Goal: Transaction & Acquisition: Purchase product/service

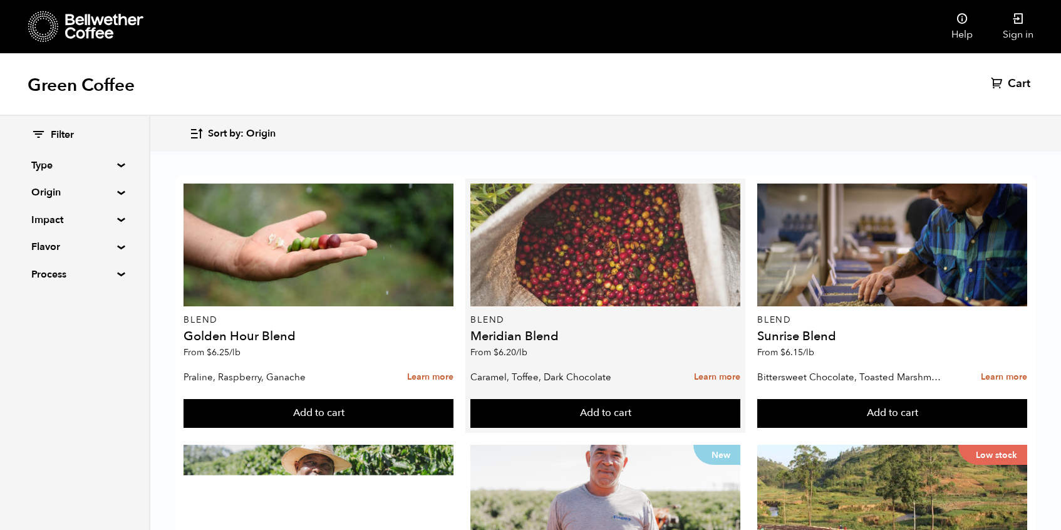
scroll to position [1242, 0]
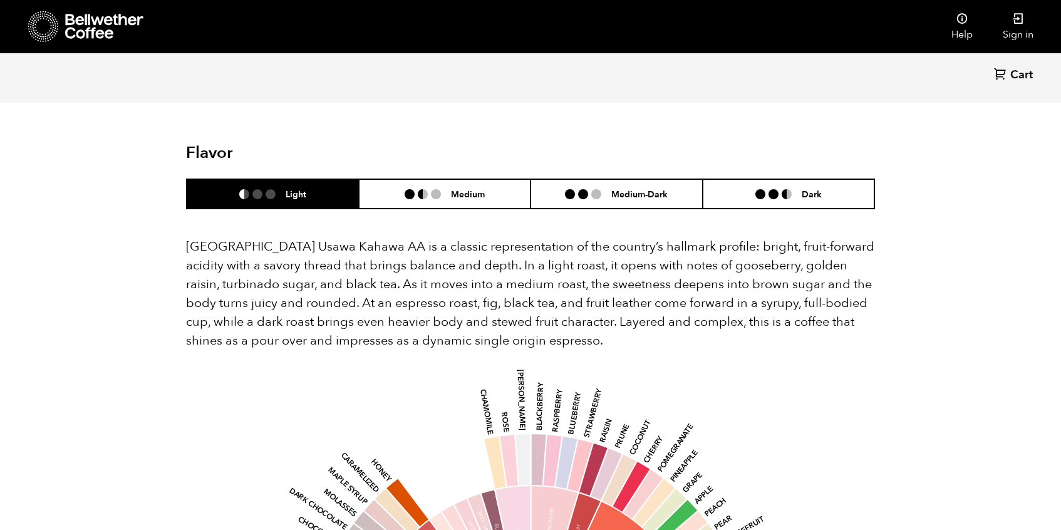
scroll to position [747, 0]
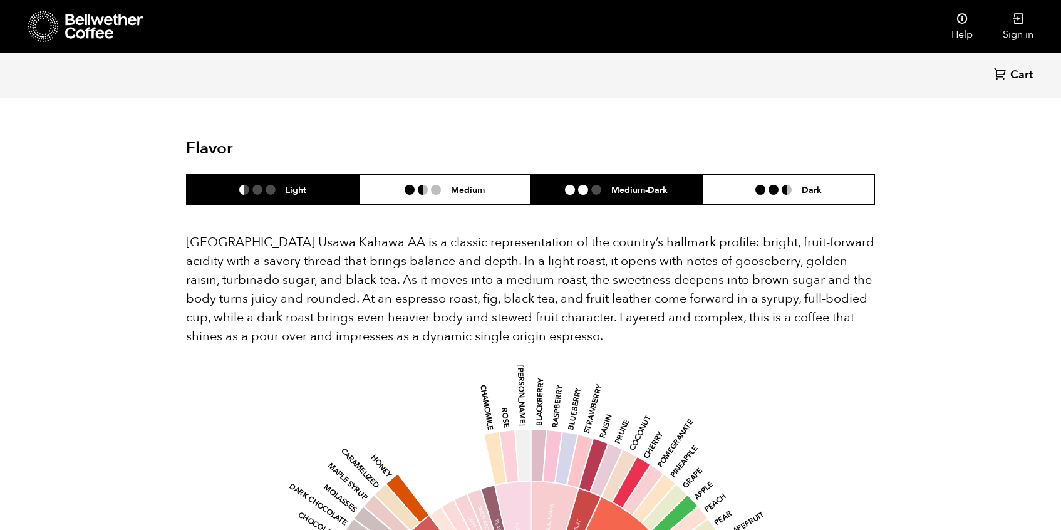
click at [655, 182] on li "Medium-Dark" at bounding box center [617, 189] width 172 height 29
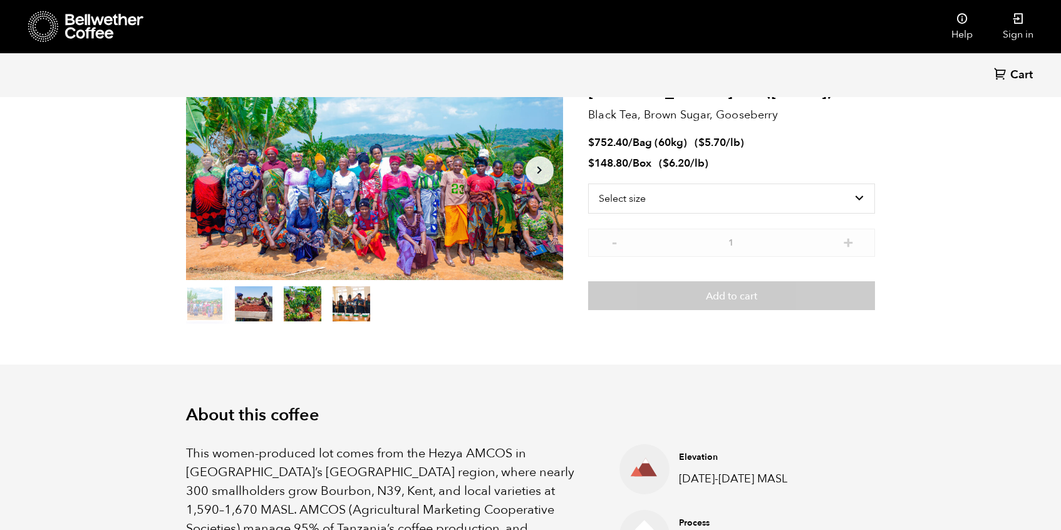
scroll to position [0, 0]
